Goal: Information Seeking & Learning: Learn about a topic

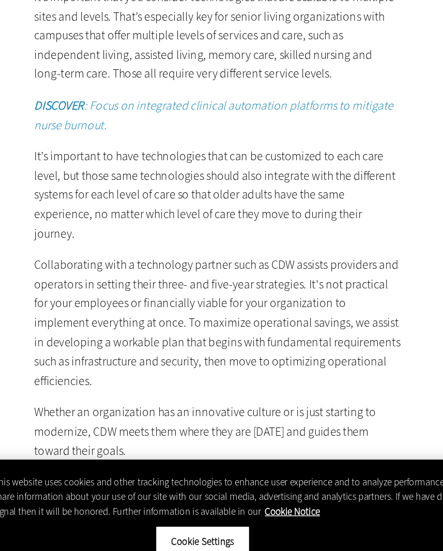
scroll to position [1588, 0]
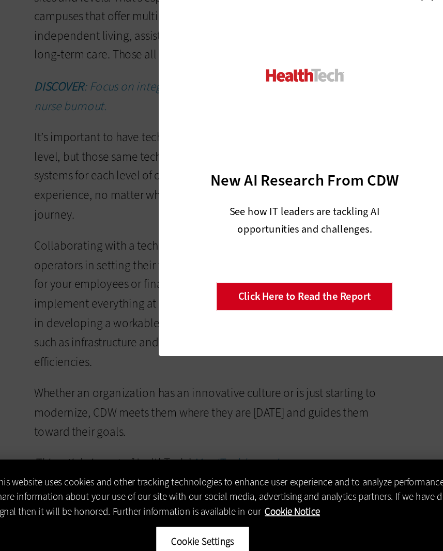
click at [292, 255] on div "Close New AI Research From CDW See how IT leaders are tackling AI opportunities…" at bounding box center [221, 275] width 443 height 551
click at [101, 146] on div "Close New AI Research From CDW See how IT leaders are tackling AI opportunities…" at bounding box center [221, 275] width 443 height 551
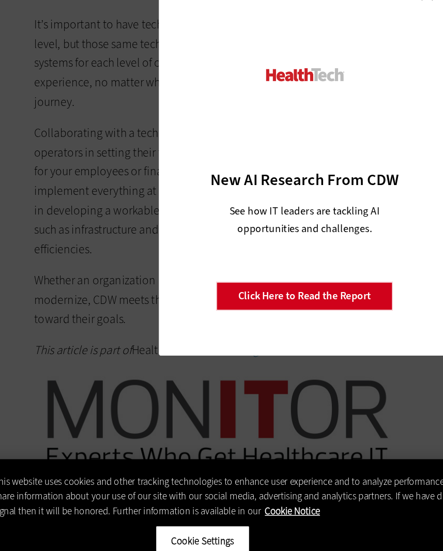
scroll to position [1665, 0]
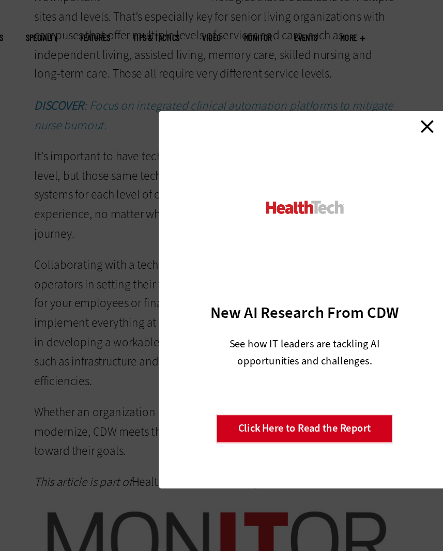
click at [298, 149] on link "Close" at bounding box center [306, 157] width 16 height 16
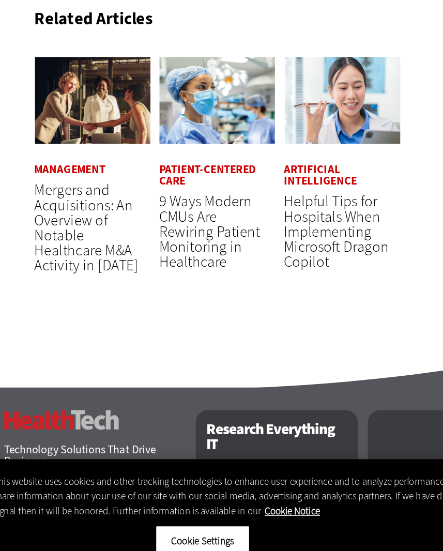
scroll to position [2218, 0]
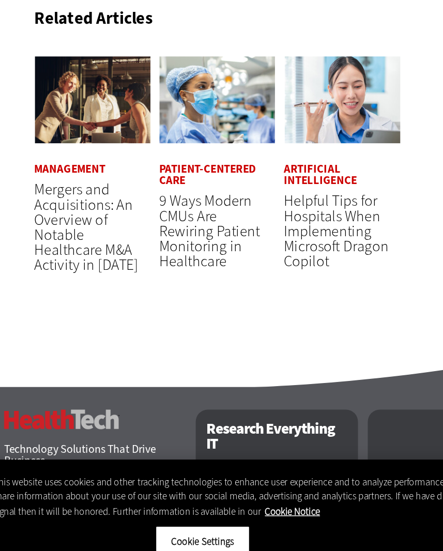
click at [150, 273] on link "Patient-Centered Care" at bounding box center [158, 281] width 75 height 16
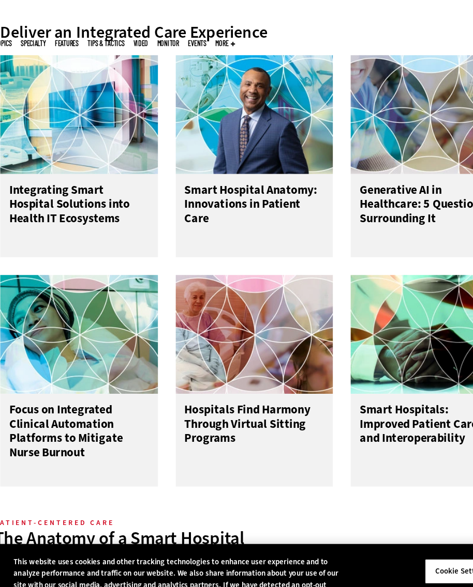
scroll to position [336, 0]
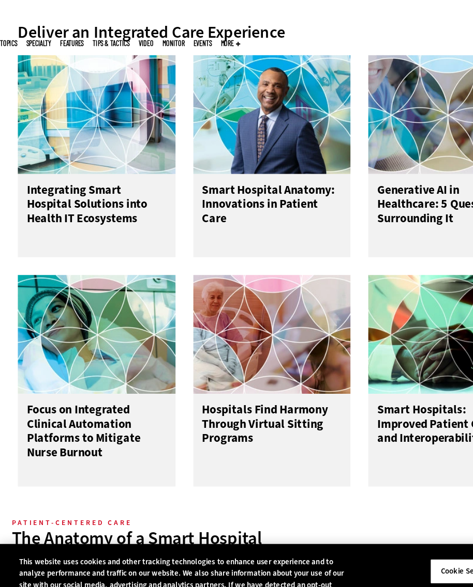
click at [91, 217] on h3 "Integrating Smart Hospital Solutions into Health IT Ecosystems" at bounding box center [83, 237] width 121 height 41
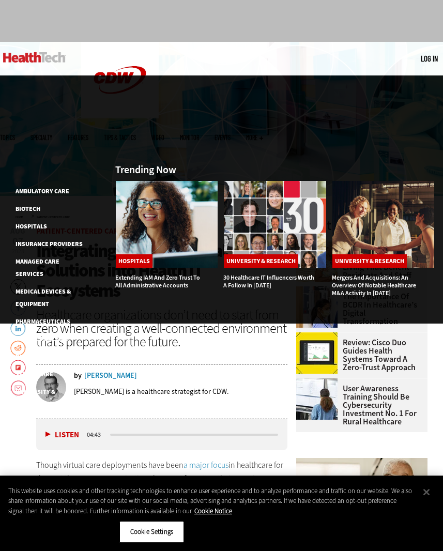
scroll to position [51, 0]
click at [61, 353] on link "Rural Healthcare" at bounding box center [44, 357] width 57 height 8
